Goal: Find specific page/section: Find specific page/section

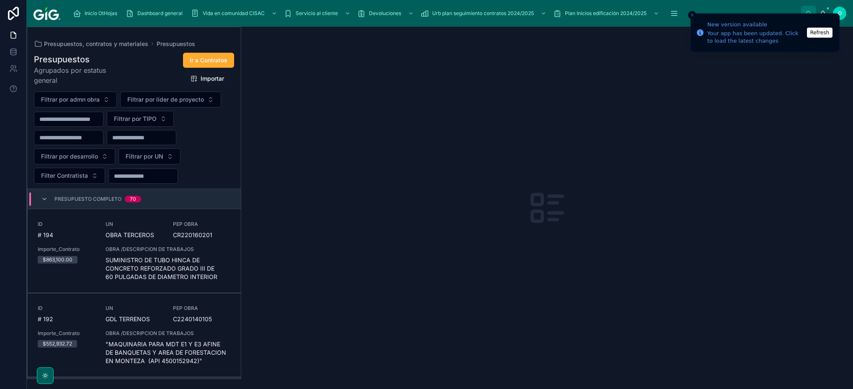
click at [670, 299] on div at bounding box center [547, 208] width 612 height 362
click at [169, 159] on button "Filtrar por UN" at bounding box center [149, 157] width 62 height 16
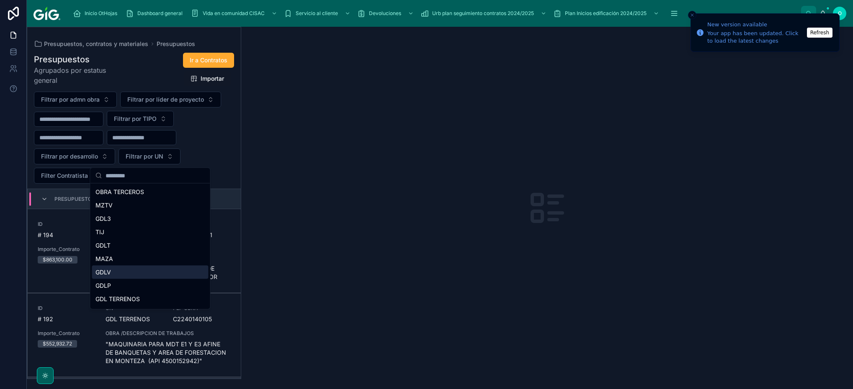
click at [159, 267] on div "GDLV" at bounding box center [150, 272] width 116 height 13
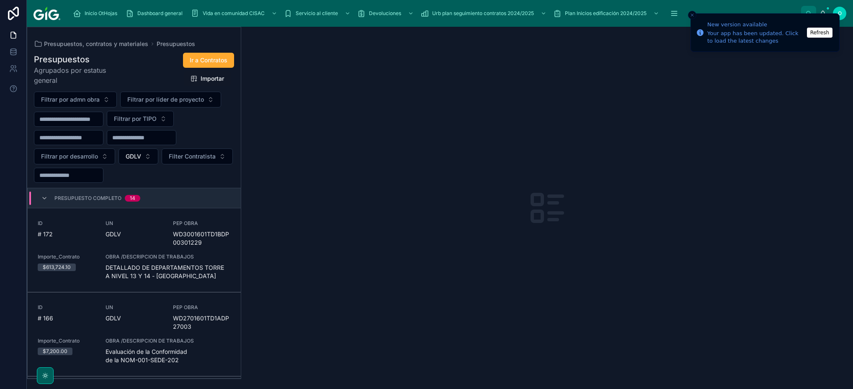
click at [161, 238] on div "ID # 172 UN GDLV PEP OBRA WD3001601TD1BDP00301229 Importe_Contrato $613,724.10 …" at bounding box center [134, 250] width 193 height 60
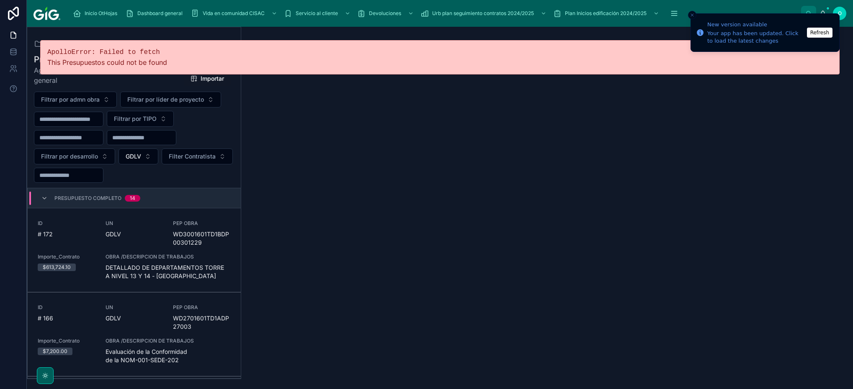
click at [139, 244] on div "UN GDLV" at bounding box center [134, 233] width 58 height 27
click at [149, 321] on div "GDLV" at bounding box center [134, 318] width 58 height 8
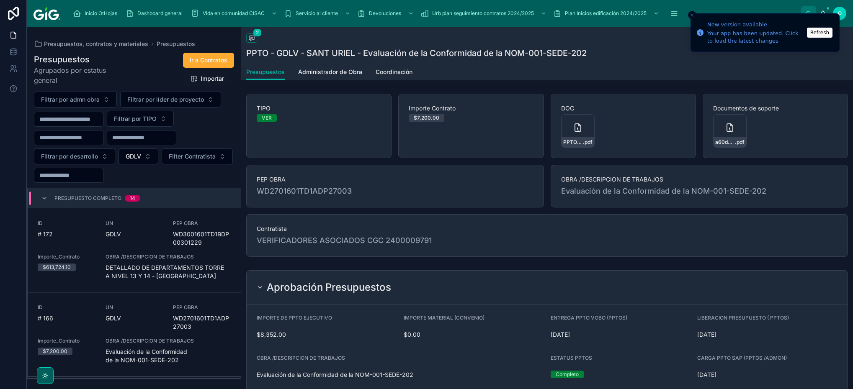
click at [144, 238] on div "GDLV" at bounding box center [134, 234] width 58 height 8
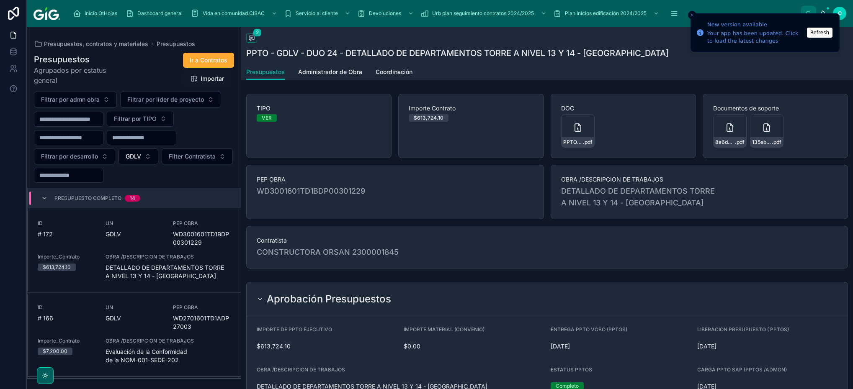
click at [250, 42] on span at bounding box center [251, 37] width 11 height 9
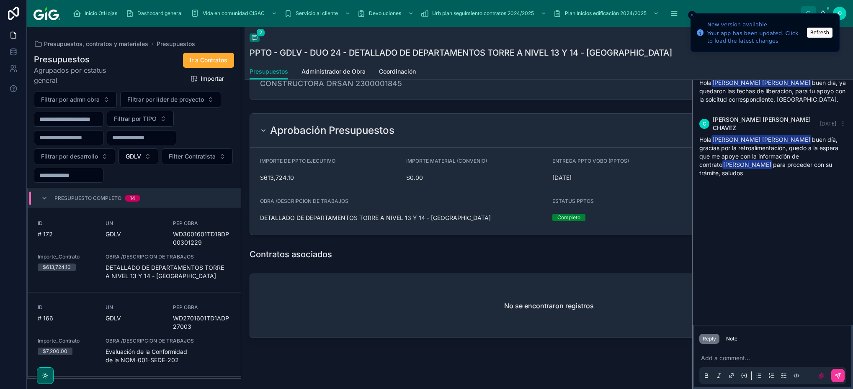
click at [351, 249] on div "Contratos asociados" at bounding box center [548, 255] width 598 height 12
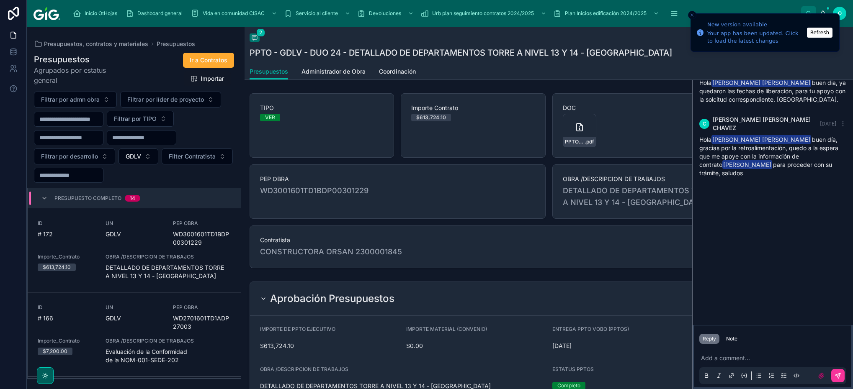
click at [339, 73] on span "Administrador de Obra" at bounding box center [333, 71] width 64 height 8
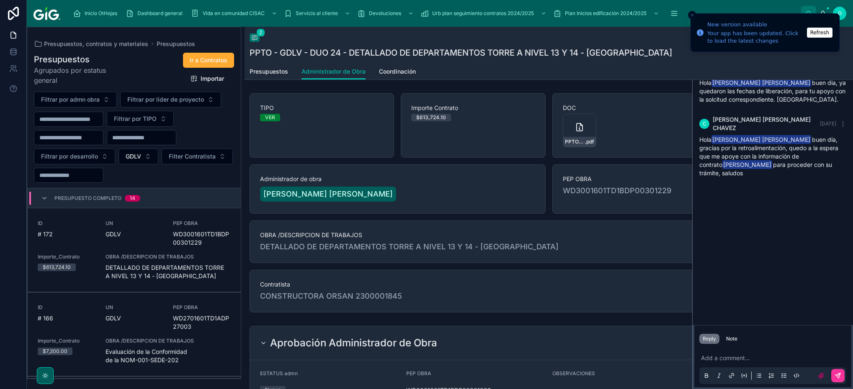
click at [401, 70] on span "Coordinación" at bounding box center [397, 71] width 37 height 8
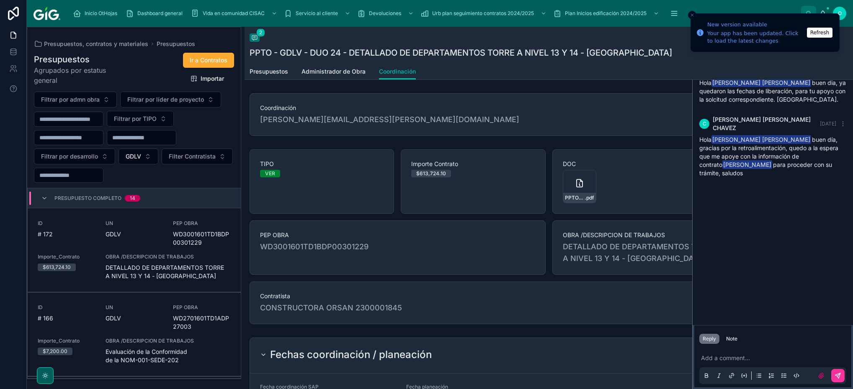
click at [137, 242] on div "UN GDLV" at bounding box center [134, 233] width 58 height 27
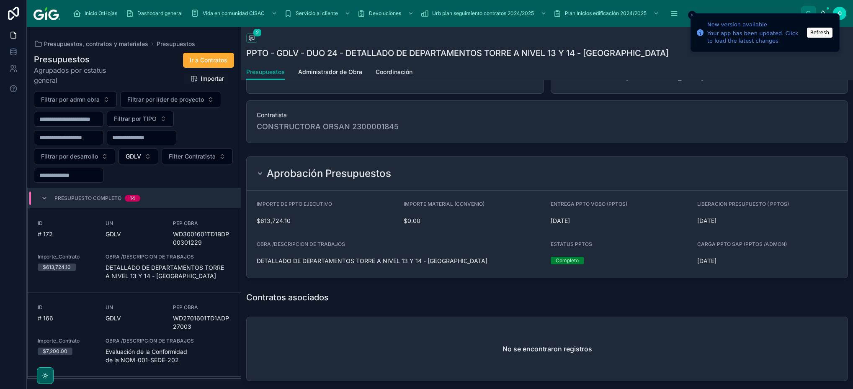
scroll to position [169, 0]
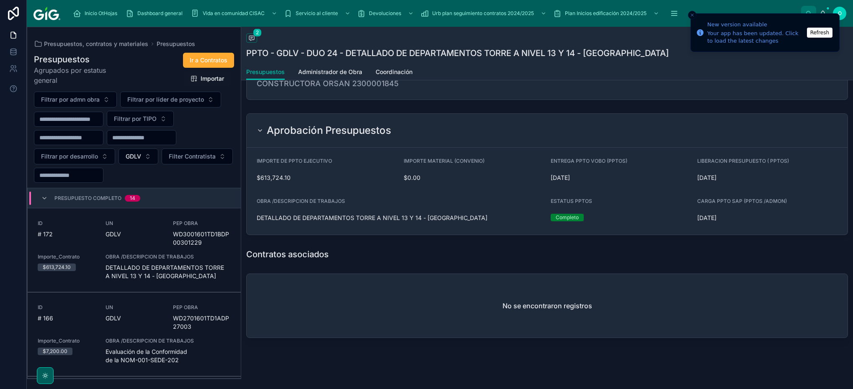
click at [450, 293] on div "No se encontraron registros" at bounding box center [547, 306] width 601 height 64
click at [210, 64] on span "Ir a Contratos" at bounding box center [209, 60] width 38 height 8
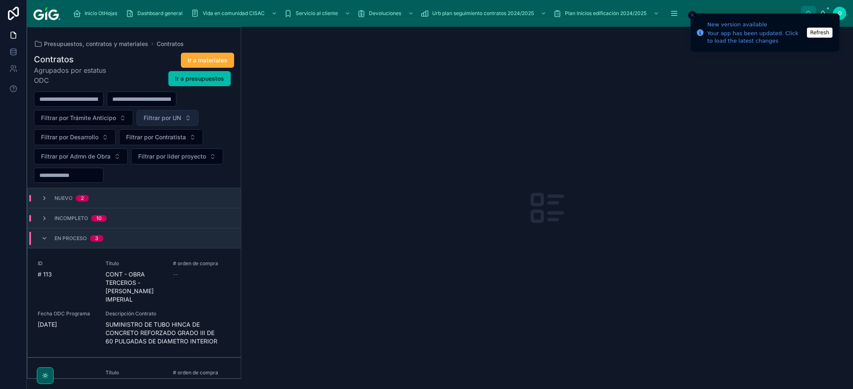
click at [190, 118] on button "Filtrar por UN" at bounding box center [167, 118] width 62 height 16
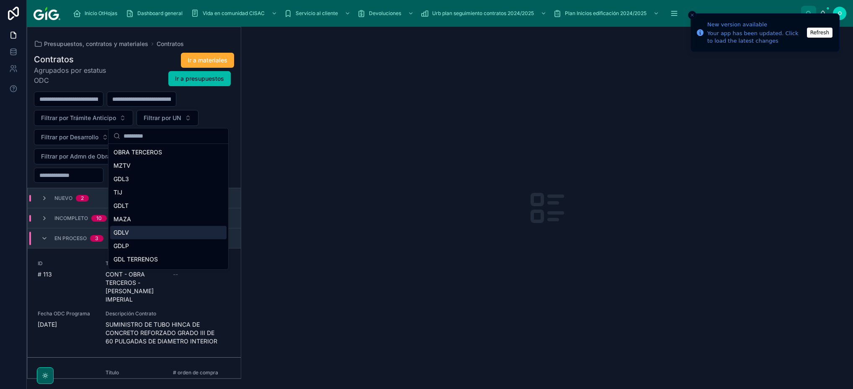
click at [170, 232] on div "GDLV" at bounding box center [168, 232] width 116 height 13
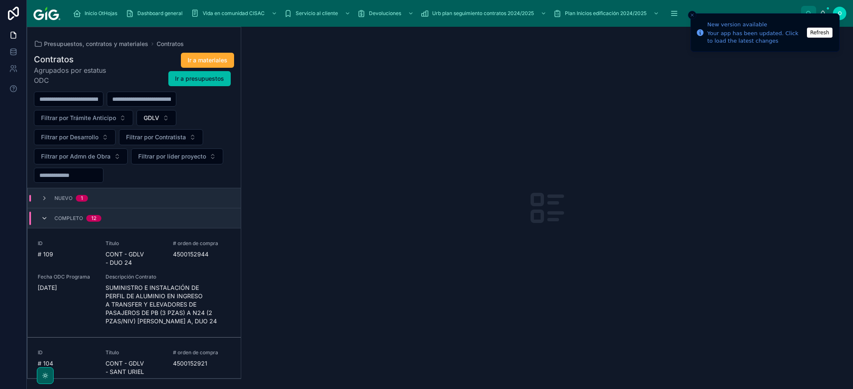
click at [41, 219] on icon at bounding box center [44, 218] width 7 height 7
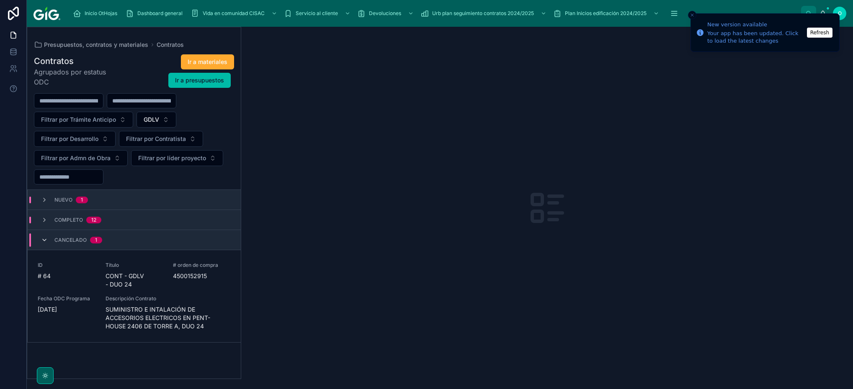
click at [44, 237] on icon at bounding box center [44, 240] width 7 height 7
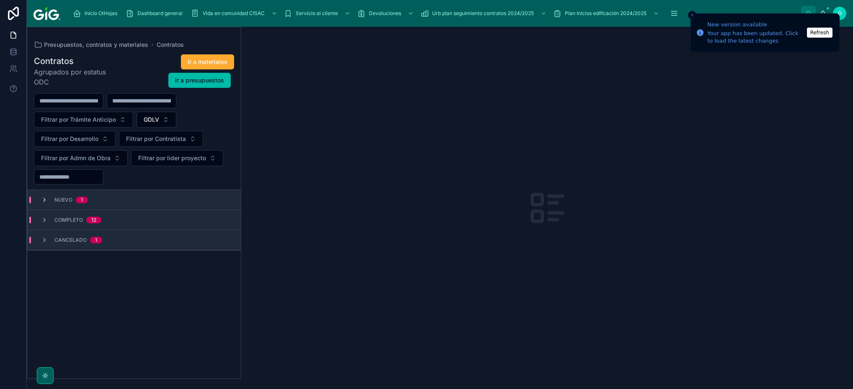
click at [43, 198] on div "Nuevo 1" at bounding box center [134, 200] width 213 height 20
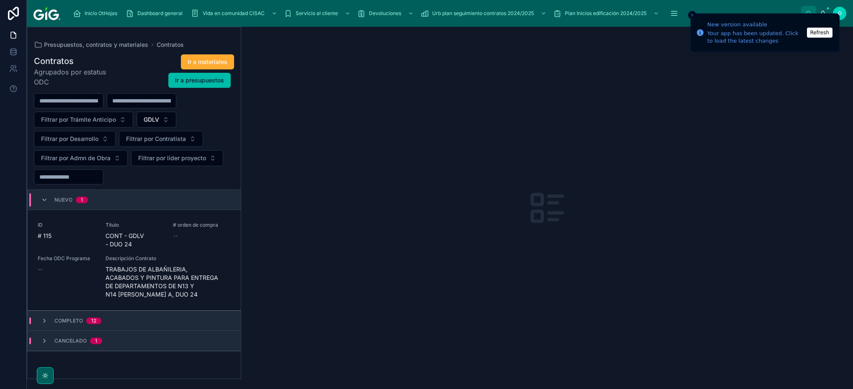
click at [180, 250] on div "ID # 115 Título CONT - GDLV - DUO 24 # orden de compra -- Fecha ODC Programa --…" at bounding box center [134, 260] width 193 height 77
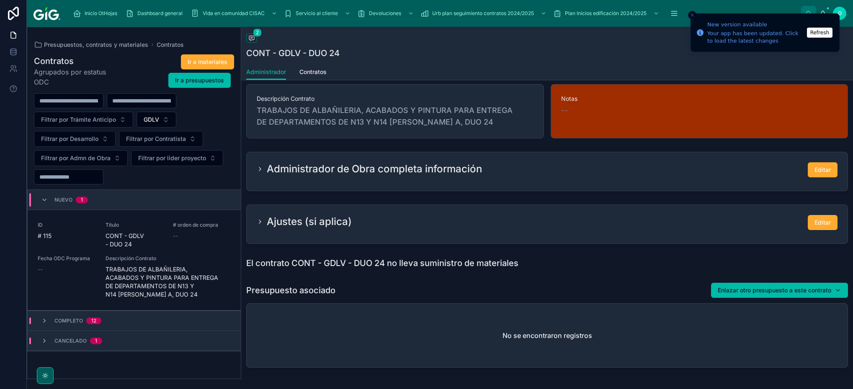
scroll to position [308, 0]
